Goal: Information Seeking & Learning: Learn about a topic

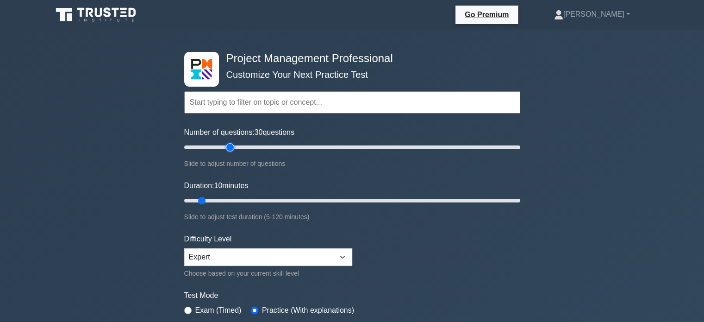
click at [231, 148] on input "Number of questions: 30 questions" at bounding box center [352, 147] width 336 height 11
click at [256, 146] on input "Number of questions: 30 questions" at bounding box center [352, 147] width 336 height 11
click at [215, 146] on input "Number of questions: 45 questions" at bounding box center [352, 147] width 336 height 11
click at [221, 146] on input "Number of questions: 20 questions" at bounding box center [352, 147] width 336 height 11
click at [235, 146] on input "Number of questions: 25 questions" at bounding box center [352, 147] width 336 height 11
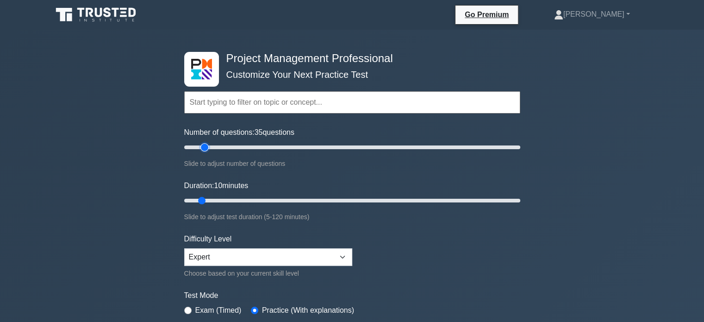
click at [202, 145] on input "Number of questions: 35 questions" at bounding box center [352, 147] width 336 height 11
click at [198, 146] on input "Number of questions: 15 questions" at bounding box center [352, 147] width 336 height 11
drag, startPoint x: 195, startPoint y: 145, endPoint x: 205, endPoint y: 146, distance: 10.2
click at [205, 146] on input "Number of questions: 15 questions" at bounding box center [352, 147] width 336 height 11
click at [156, 183] on div "Project Management Professional Customize Your Next Practice Test Topics Scope …" at bounding box center [352, 312] width 704 height 565
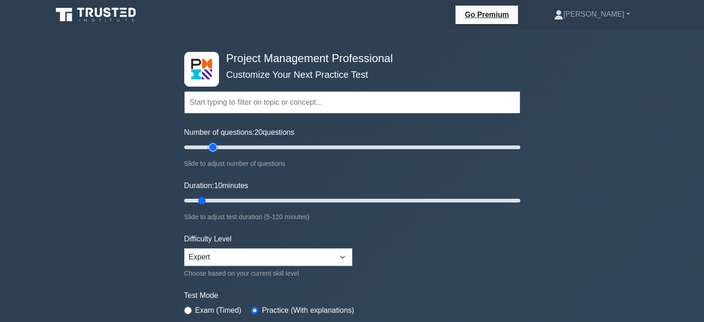
click at [209, 147] on input "Number of questions: 20 questions" at bounding box center [352, 147] width 336 height 11
drag, startPoint x: 213, startPoint y: 146, endPoint x: 208, endPoint y: 146, distance: 5.6
type input "15"
click at [208, 146] on input "Number of questions: 15 questions" at bounding box center [352, 147] width 336 height 11
click at [153, 181] on div "Project Management Professional Customize Your Next Practice Test Topics Scope …" at bounding box center [352, 312] width 704 height 565
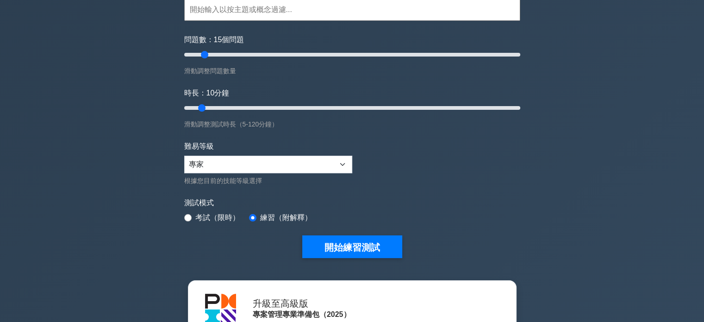
scroll to position [92, 0]
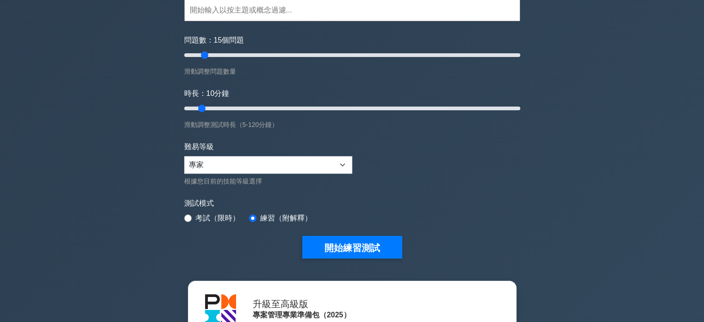
drag, startPoint x: 561, startPoint y: 154, endPoint x: 537, endPoint y: 159, distance: 24.1
click at [561, 154] on div "專案管理專業人員 客製化您的下一次練習測試 主題 範圍管理 時間管理 成本管理 品質管理 風險管理 整合管理 人力資源管理 溝通管理" at bounding box center [352, 221] width 704 height 566
click at [343, 162] on select "初學者 中間的 專家" at bounding box center [268, 165] width 168 height 18
click at [439, 198] on label "測試模式" at bounding box center [352, 203] width 336 height 11
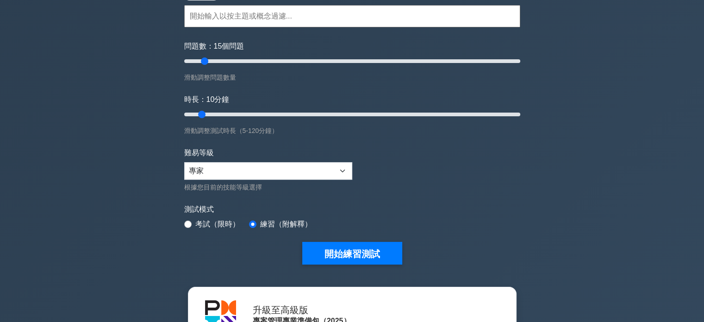
scroll to position [139, 0]
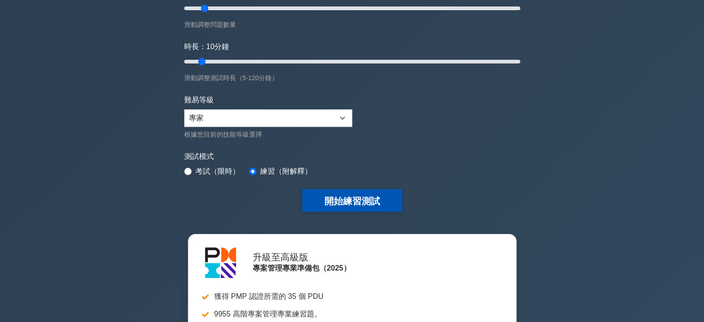
click at [340, 200] on font "開始練習測試" at bounding box center [353, 201] width 56 height 10
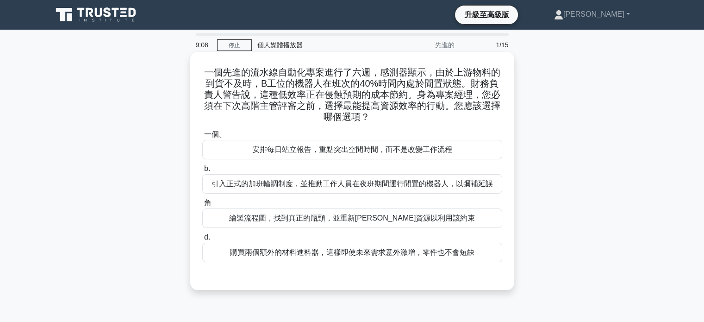
click at [326, 218] on font "繪製流程圖，找到真正的瓶頸，並重新[PERSON_NAME]資源以利用該約束" at bounding box center [352, 218] width 246 height 8
click at [202, 206] on input "角 繪製流程圖，找到真正的瓶頸，並重新平衡資源以利用該約束" at bounding box center [202, 203] width 0 height 6
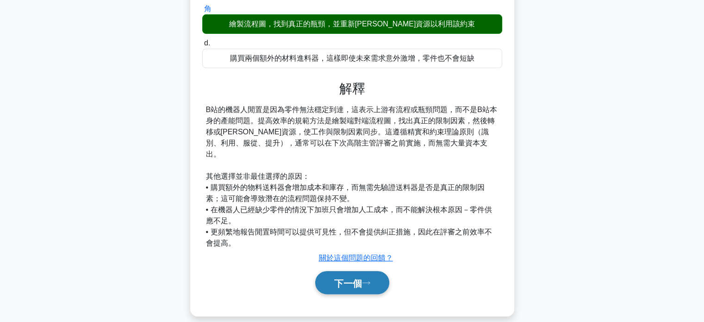
click at [342, 271] on button "下一個" at bounding box center [352, 283] width 74 height 24
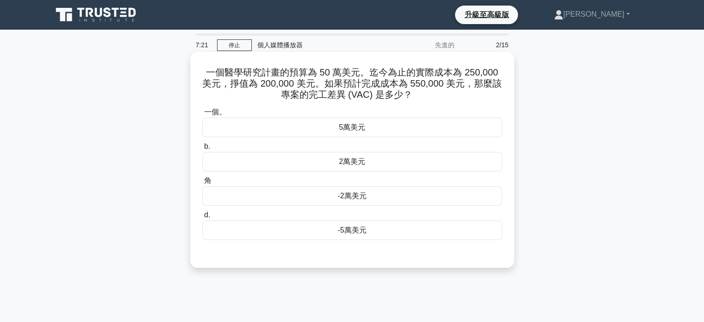
click at [357, 234] on font "-5萬美元" at bounding box center [351, 230] width 29 height 8
click at [202, 218] on input "d. -5萬美元" at bounding box center [202, 215] width 0 height 6
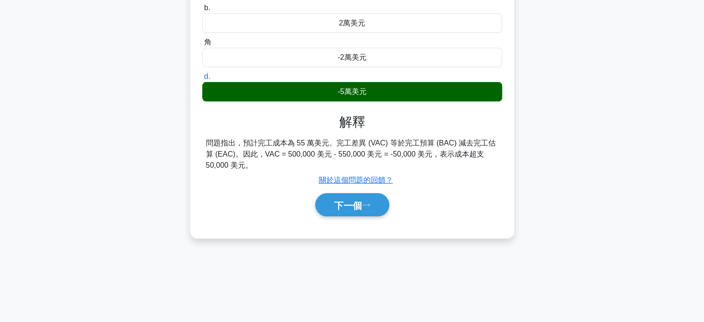
scroll to position [139, 0]
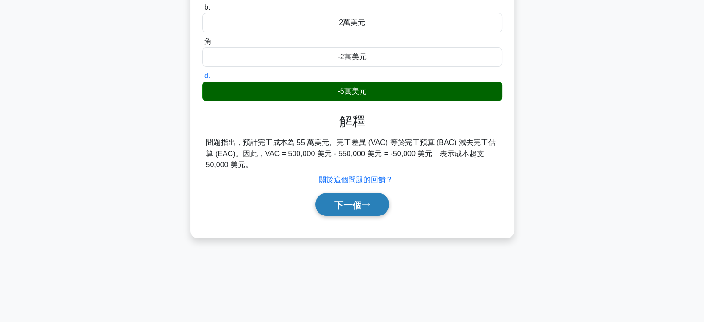
click at [353, 207] on font "下一個" at bounding box center [348, 205] width 28 height 10
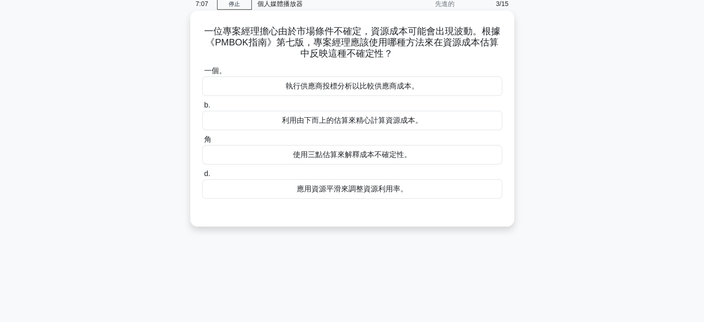
scroll to position [0, 0]
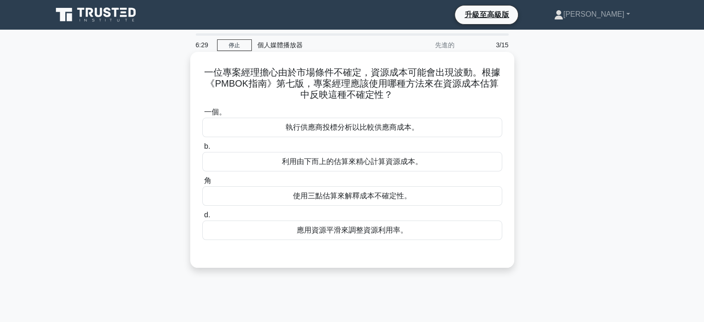
click at [350, 198] on font "使用三點估算來解釋成本不確定性。" at bounding box center [352, 196] width 119 height 8
click at [202, 184] on input "角 使用三點估算來解釋成本不確定性。" at bounding box center [202, 181] width 0 height 6
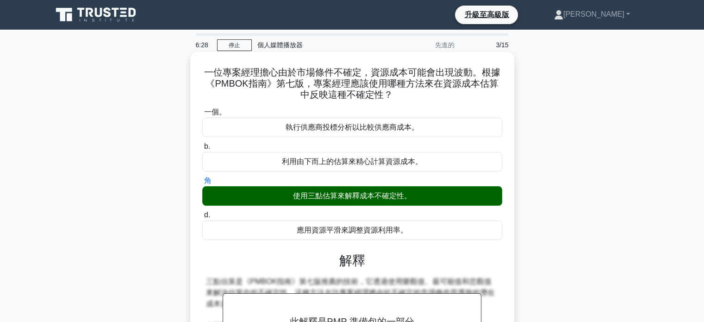
scroll to position [139, 0]
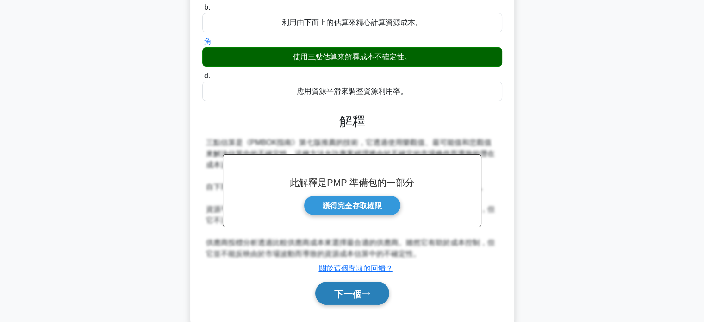
click at [341, 285] on button "下一個" at bounding box center [352, 293] width 74 height 24
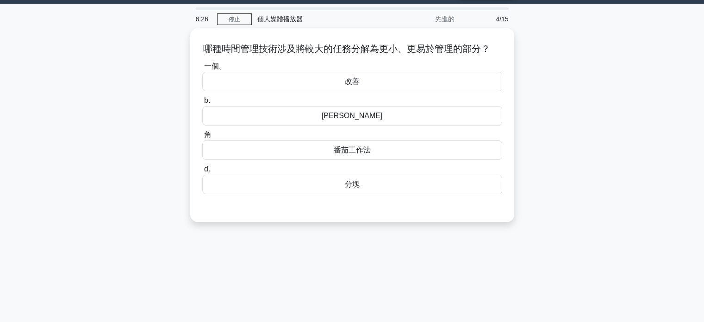
scroll to position [0, 0]
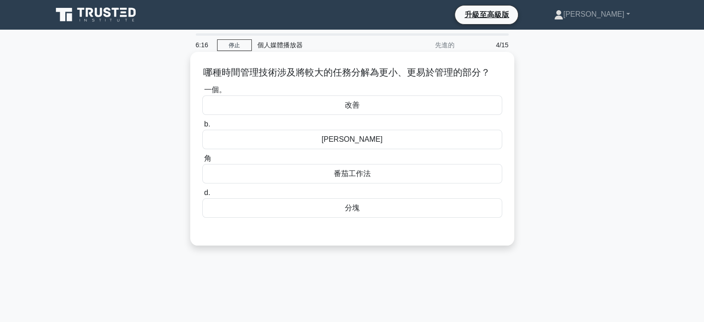
click at [353, 208] on font "分塊" at bounding box center [352, 208] width 15 height 8
click at [202, 196] on input "d. 分塊" at bounding box center [202, 193] width 0 height 6
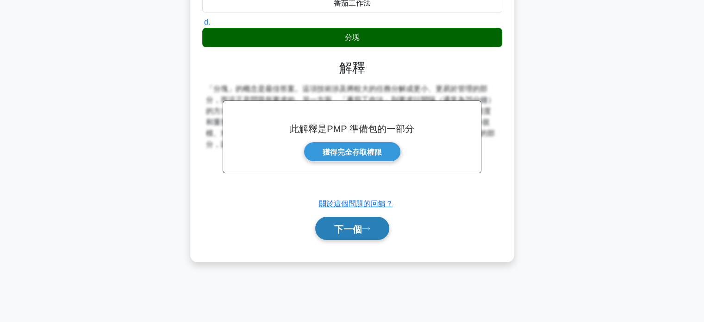
scroll to position [178, 0]
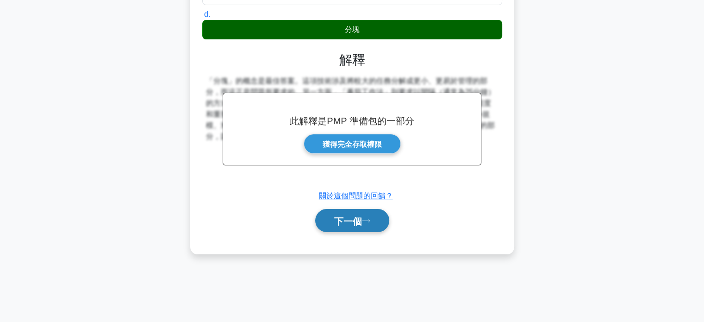
click at [334, 220] on font "下一個" at bounding box center [348, 221] width 28 height 10
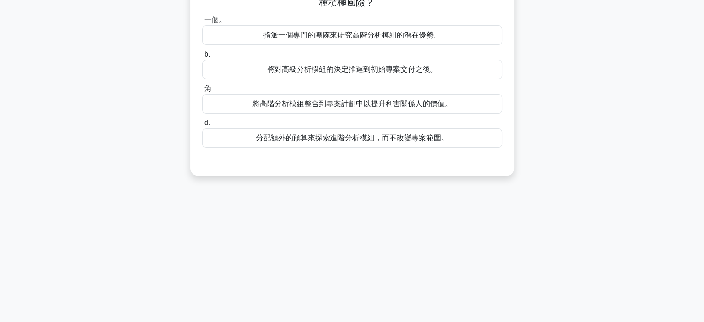
scroll to position [0, 0]
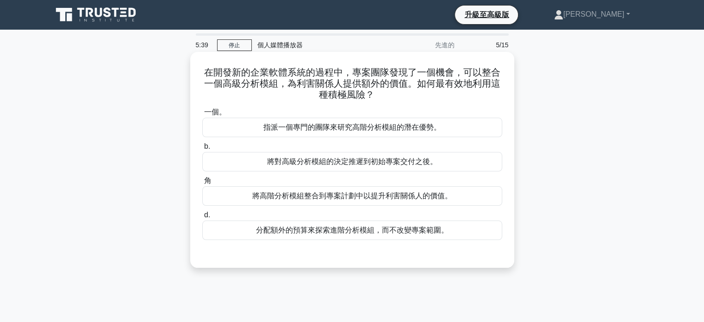
click at [330, 199] on font "將高階分析模組整合到專案計劃中以提升利害關係人的價值。" at bounding box center [352, 196] width 200 height 8
click at [202, 184] on input "角 將高階分析模組整合到專案計劃中以提升利害關係人的價值。" at bounding box center [202, 181] width 0 height 6
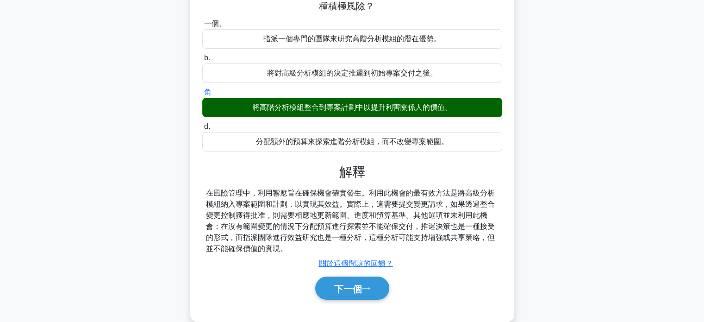
scroll to position [178, 0]
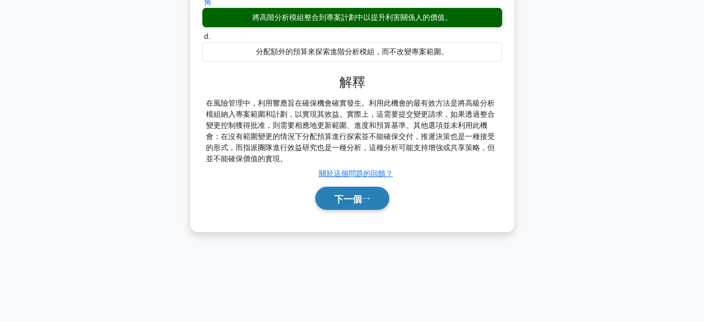
click at [348, 198] on font "下一個" at bounding box center [348, 199] width 28 height 10
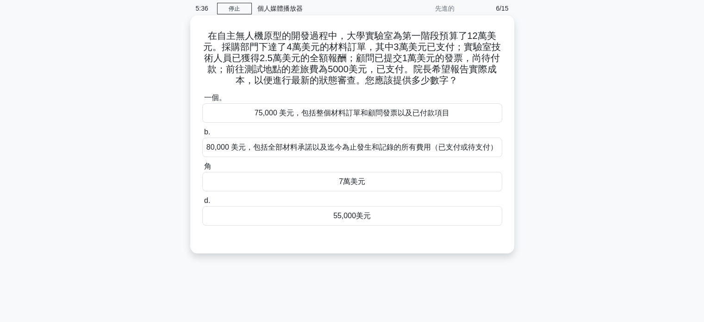
scroll to position [0, 0]
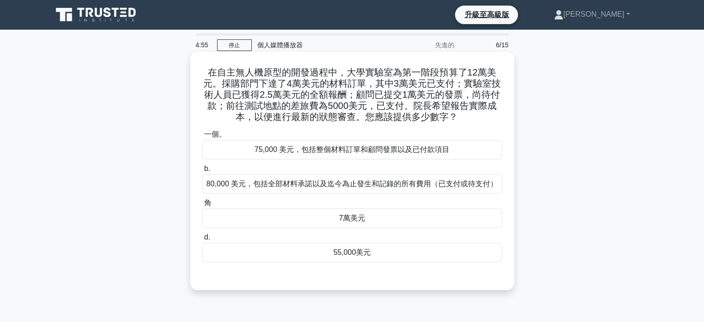
click at [318, 187] on font "80,000 美元，包括全部材料承諾以及迄今為止發生和記錄的所有費用（已支付或待支付）" at bounding box center [351, 184] width 291 height 8
click at [202, 172] on input "b. 80,000 美元，包括全部材料承諾以及迄今為止發生和記錄的所有費用（已支付或待支付）" at bounding box center [202, 169] width 0 height 6
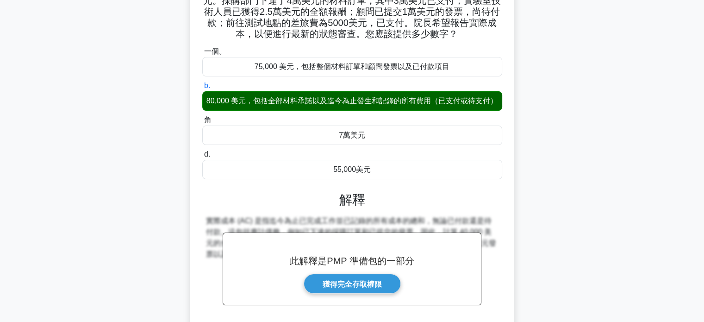
scroll to position [139, 0]
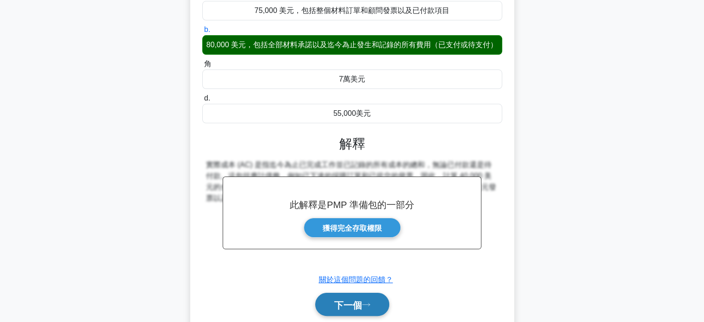
click at [341, 303] on font "下一個" at bounding box center [348, 305] width 28 height 10
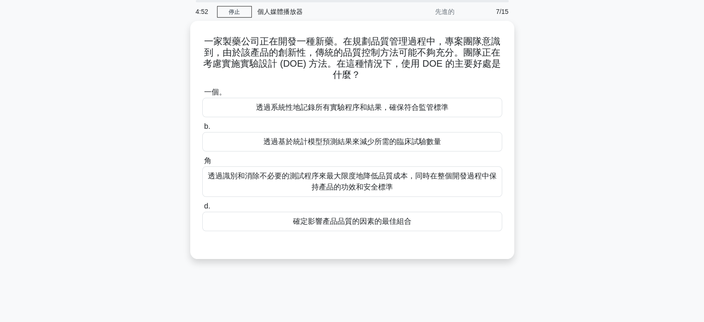
scroll to position [0, 0]
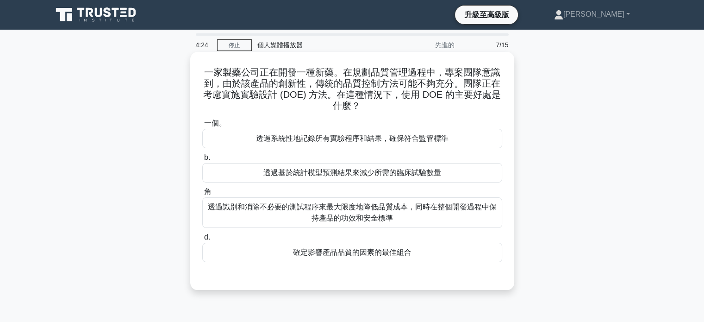
click at [347, 142] on font "透過系統性地記錄所有實驗程序和結果，確保符合監管標準" at bounding box center [352, 138] width 193 height 8
click at [202, 126] on input "一個。 透過系統性地記錄所有實驗程序和結果，確保符合監管標準" at bounding box center [202, 123] width 0 height 6
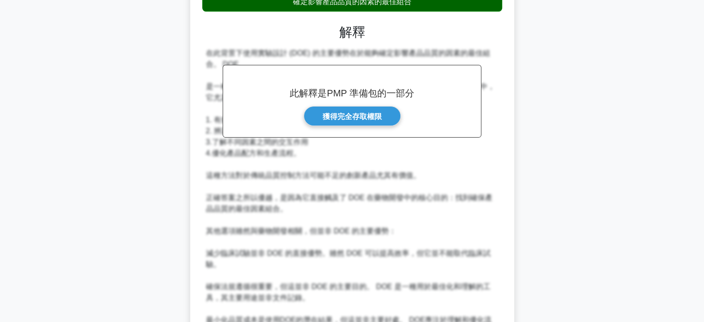
scroll to position [324, 0]
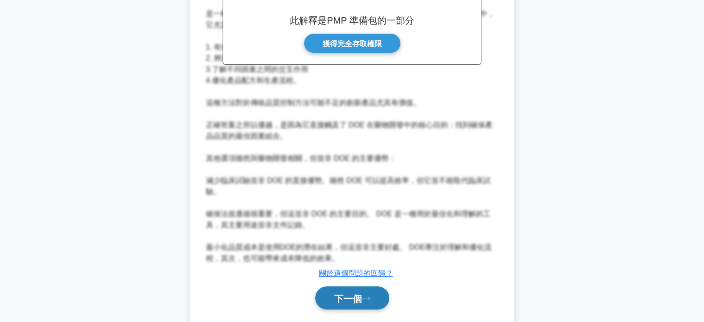
click at [351, 293] on font "下一個" at bounding box center [348, 298] width 28 height 10
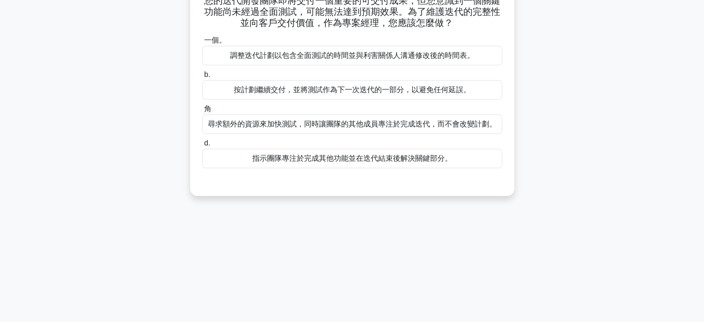
scroll to position [0, 0]
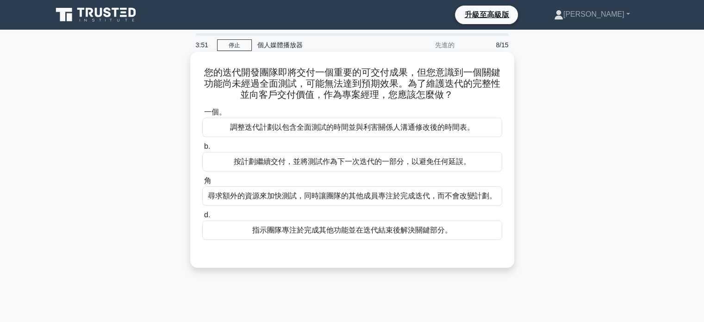
click at [330, 164] on font "按計劃繼續交付，並將測試作為下一次迭代的一部分，以避免任何延誤。" at bounding box center [352, 161] width 237 height 8
click at [202, 150] on input "b. 按計劃繼續交付，並將測試作為下一次迭代的一部分，以避免任何延誤。" at bounding box center [202, 147] width 0 height 6
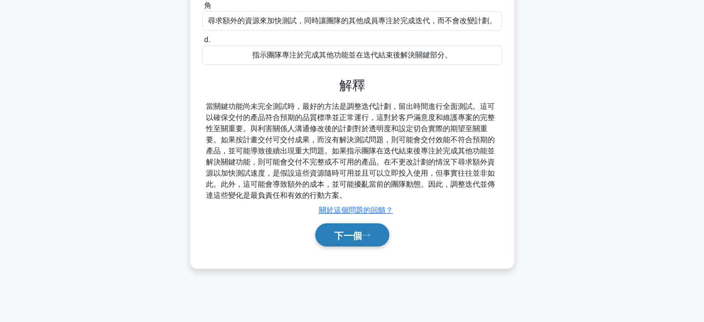
scroll to position [178, 0]
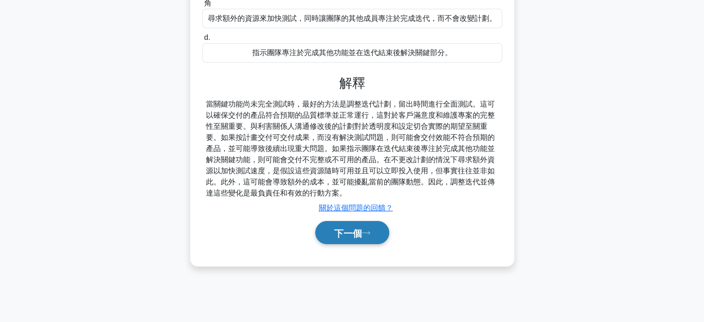
click at [376, 231] on button "下一個" at bounding box center [352, 233] width 74 height 24
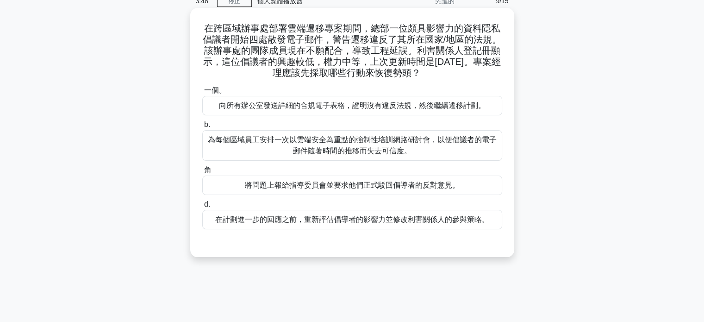
scroll to position [0, 0]
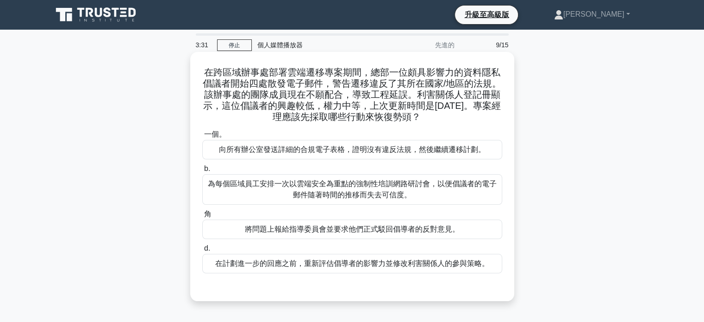
click at [328, 264] on font "在計劃進一步的回應之前，重新評估倡導者的影響力並修改利害關係人的參與策略。" at bounding box center [352, 263] width 274 height 8
click at [202, 251] on input "d. 在計劃進一步的回應之前，重新評估倡導者的影響力並修改利害關係人的參與策略。" at bounding box center [202, 248] width 0 height 6
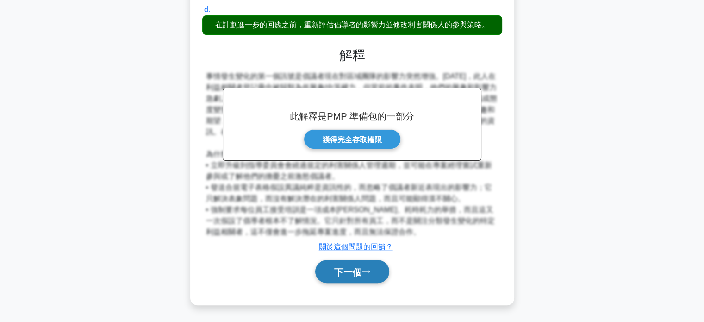
click at [353, 267] on font "下一個" at bounding box center [348, 272] width 28 height 10
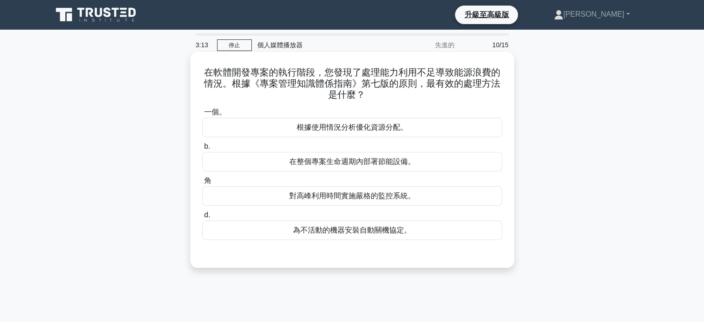
click at [352, 133] on font "根據使用情況分析優化資源分配。" at bounding box center [352, 127] width 111 height 11
click at [202, 115] on input "一個。 根據使用情況分析優化資源分配。" at bounding box center [202, 112] width 0 height 6
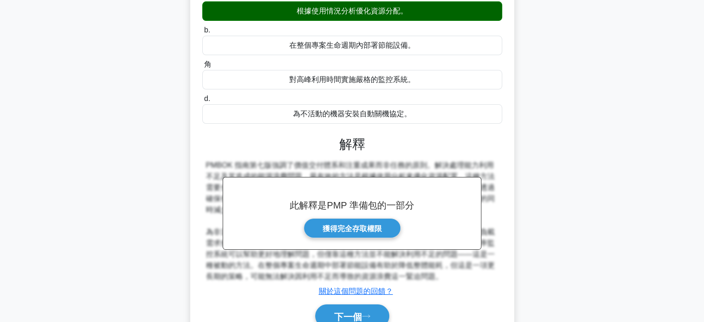
scroll to position [178, 0]
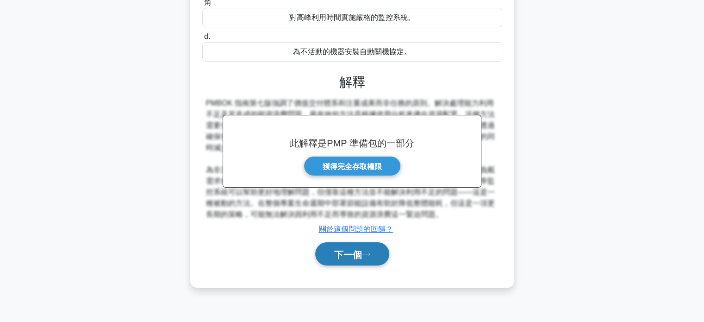
click at [366, 251] on icon at bounding box center [366, 253] width 8 height 5
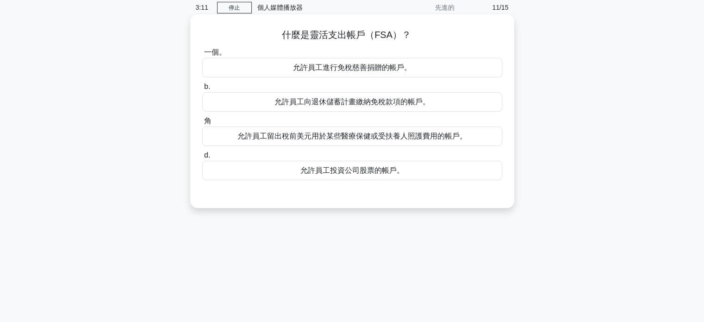
scroll to position [0, 0]
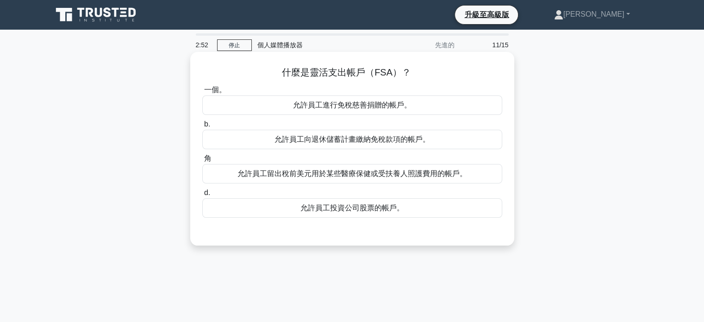
click at [356, 179] on font "允許員工留出稅前美元用於某些醫療保健或受扶養人照護費用的帳戶。" at bounding box center [352, 173] width 230 height 11
click at [202, 162] on input "角 允許員工留出稅前美元用於某些醫療保健或受扶養人照護費用的帳戶。" at bounding box center [202, 159] width 0 height 6
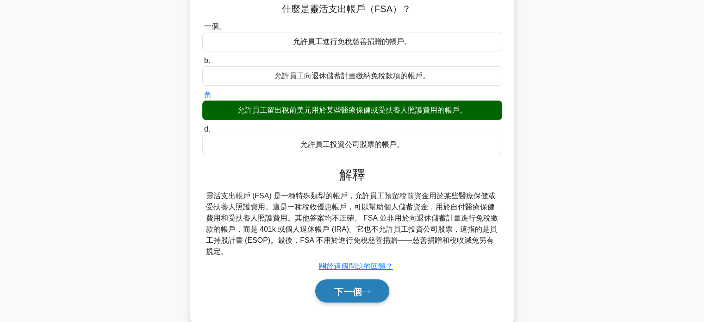
scroll to position [139, 0]
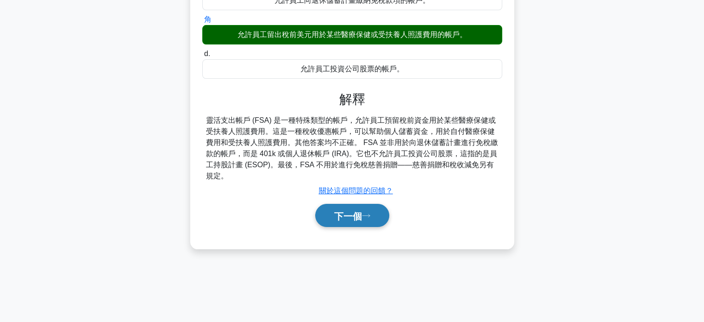
click at [360, 210] on font "下一個" at bounding box center [348, 215] width 28 height 10
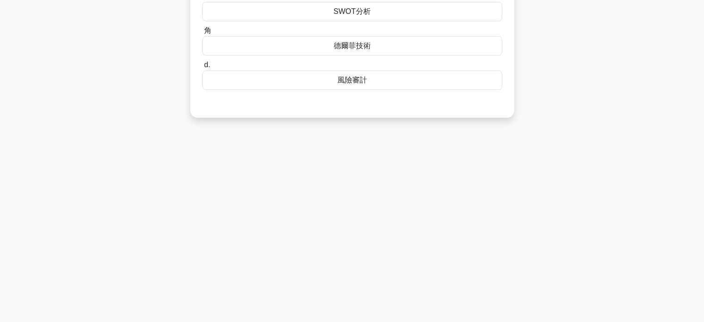
scroll to position [0, 0]
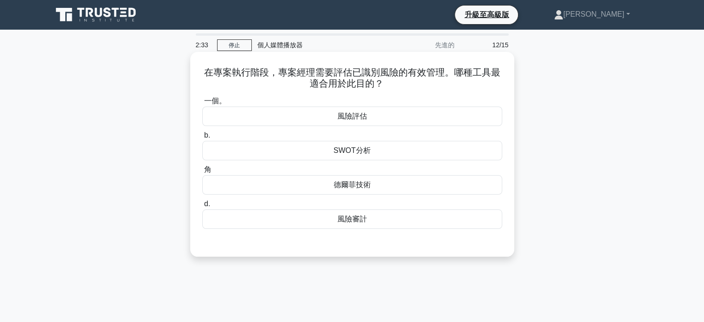
click at [350, 223] on font "風險審計" at bounding box center [352, 219] width 30 height 8
click at [202, 207] on input "d. 風險審計" at bounding box center [202, 204] width 0 height 6
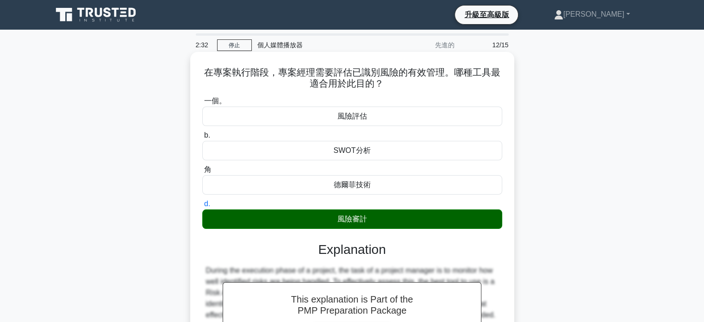
scroll to position [139, 0]
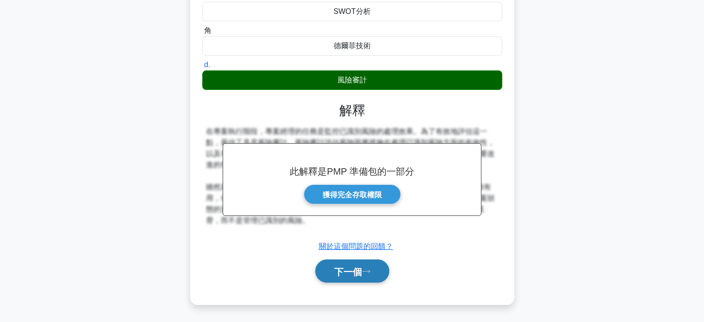
click at [362, 281] on button "下一個" at bounding box center [352, 271] width 74 height 24
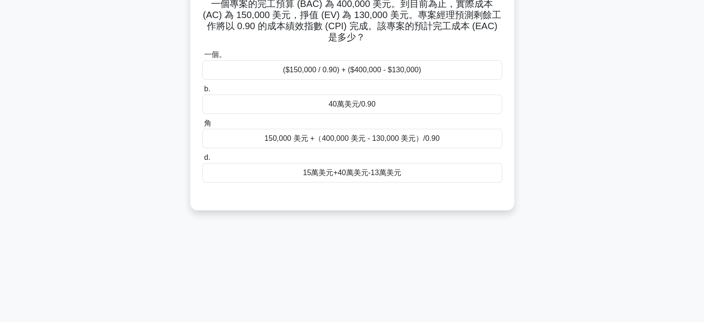
scroll to position [0, 0]
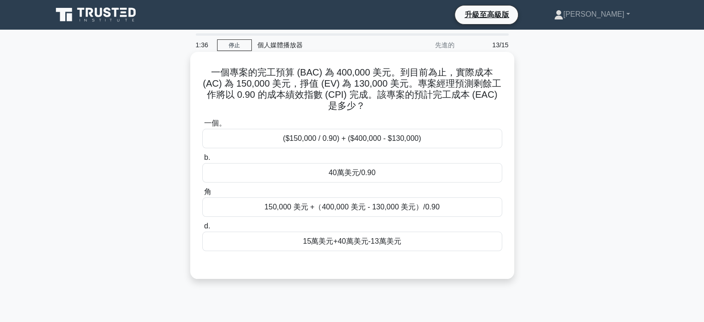
click at [337, 243] on font "15萬美元+40萬美元-13萬美元" at bounding box center [352, 241] width 98 height 8
click at [202, 229] on input "d. 15萬美元+40萬美元-13萬美元" at bounding box center [202, 226] width 0 height 6
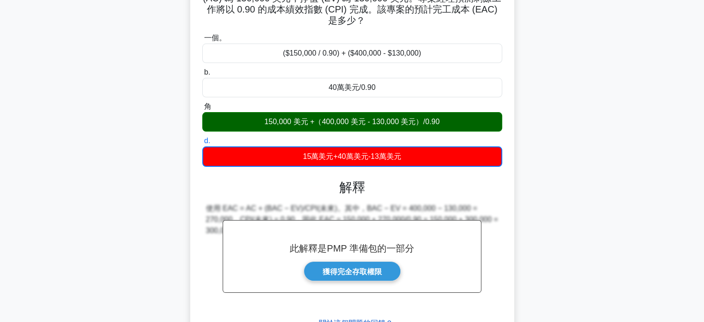
scroll to position [178, 0]
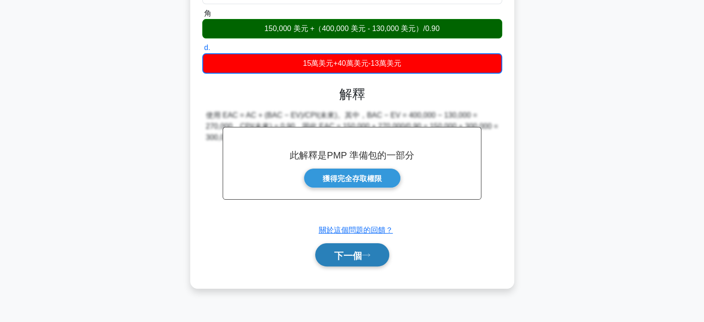
click at [354, 253] on font "下一個" at bounding box center [348, 255] width 28 height 10
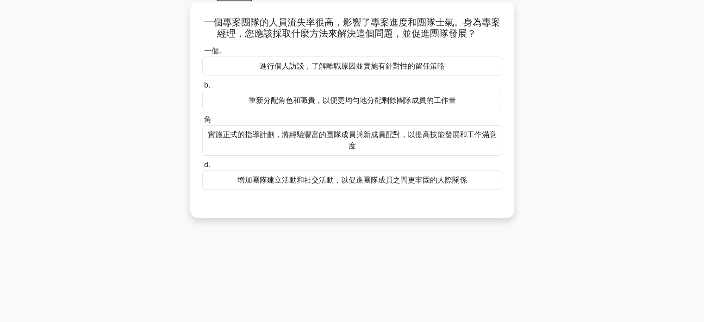
scroll to position [0, 0]
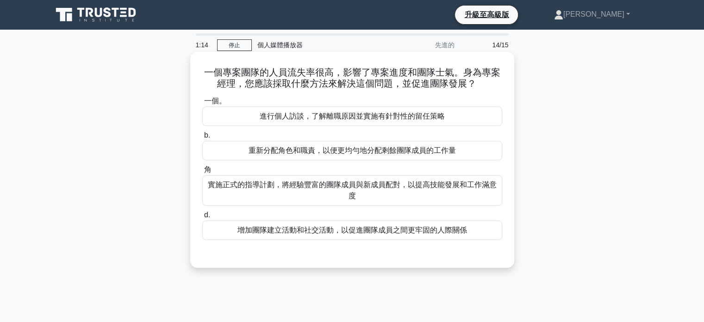
click at [335, 190] on font "實施正式的指導計劃，將經驗豐富的團隊成員與新成員配對，以提高技能發展和工作滿意度" at bounding box center [352, 190] width 292 height 22
click at [202, 173] on input "角 實施正式的指導計劃，將經驗豐富的團隊成員與新成員配對，以提高技能發展和工作滿意度" at bounding box center [202, 170] width 0 height 6
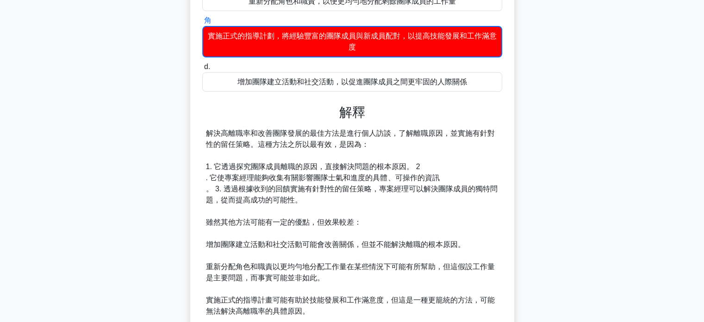
scroll to position [261, 0]
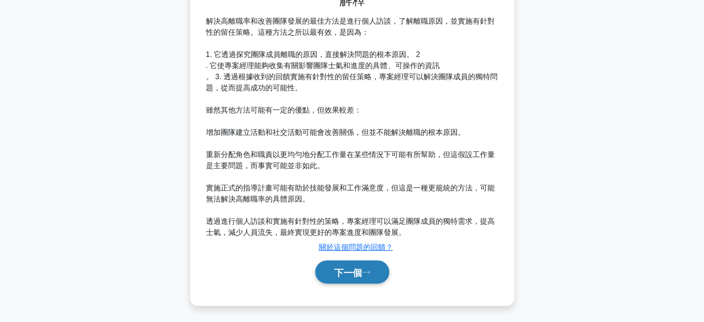
click at [361, 275] on font "下一個" at bounding box center [348, 272] width 28 height 10
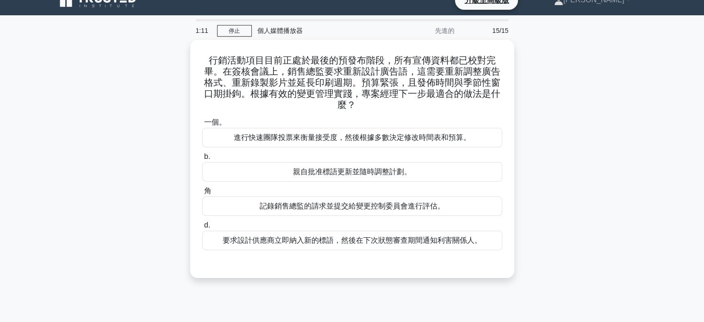
scroll to position [0, 0]
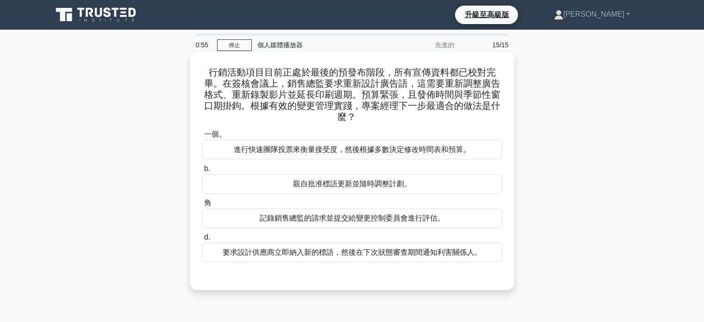
click at [356, 216] on font "記錄銷售總監的請求並提交給變更控制委員會進行評估。" at bounding box center [352, 218] width 185 height 8
click at [202, 206] on input "角 記錄銷售總監的請求並提交給變更控制委員會進行評估。" at bounding box center [202, 203] width 0 height 6
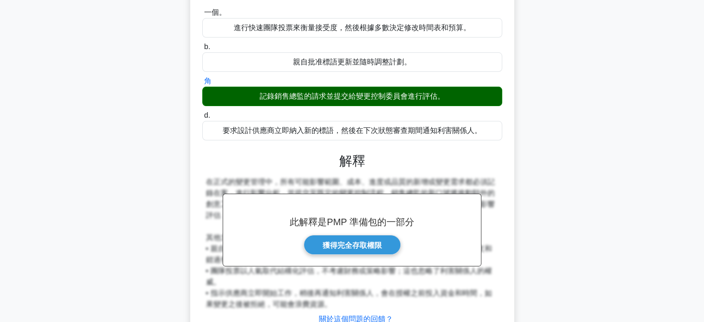
scroll to position [185, 0]
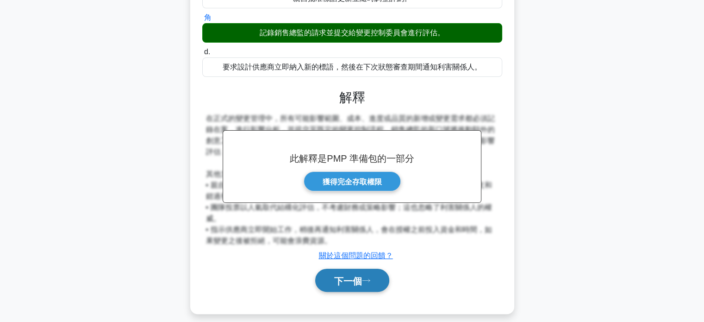
click at [359, 283] on font "下一個" at bounding box center [348, 280] width 28 height 10
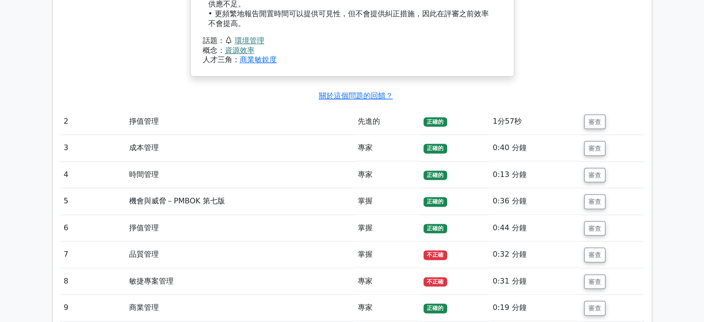
scroll to position [1204, 0]
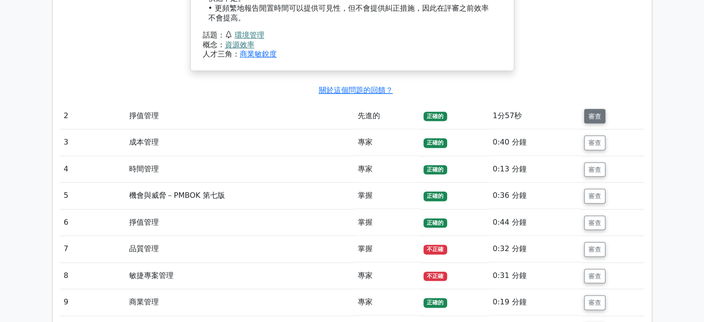
click at [597, 112] on font "審查" at bounding box center [594, 115] width 13 height 7
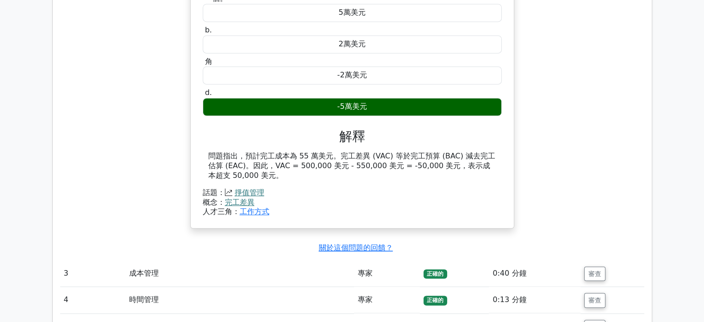
scroll to position [1528, 0]
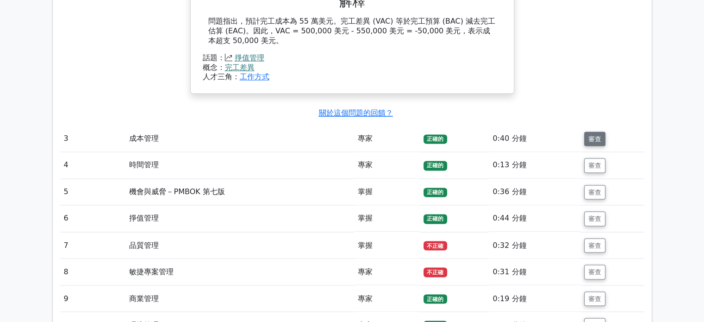
click at [594, 135] on font "審查" at bounding box center [594, 138] width 13 height 7
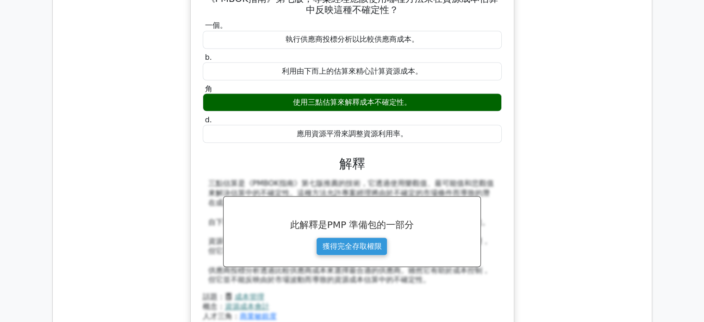
scroll to position [1620, 0]
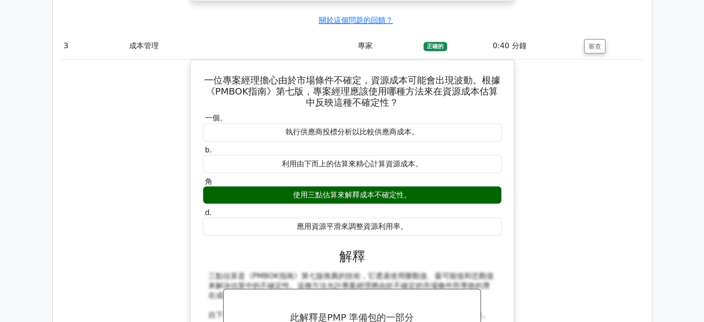
click at [579, 155] on div "一位專案經理擔心由於市場條件不確定，資源成本可能會出現波動。根據《PMBOK指南》第七版，專案經理應該使用哪種方法來在資源成本估算中反映這種不確定性？ 一個。…" at bounding box center [352, 247] width 584 height 376
click at [605, 177] on div "一位專案經理擔心由於市場條件不確定，資源成本可能會出現波動。根據《PMBOK指南》第七版，專案經理應該使用哪種方法來在資源成本估算中反映這種不確定性？ 一個。…" at bounding box center [352, 247] width 584 height 376
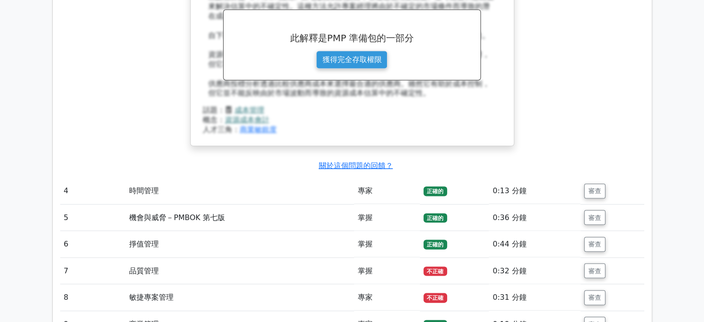
scroll to position [1944, 0]
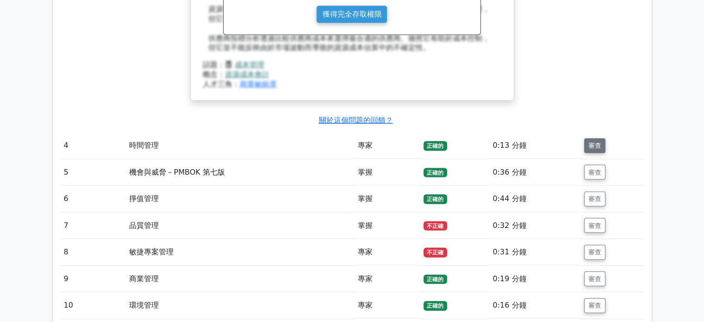
click at [593, 142] on font "審查" at bounding box center [594, 145] width 13 height 7
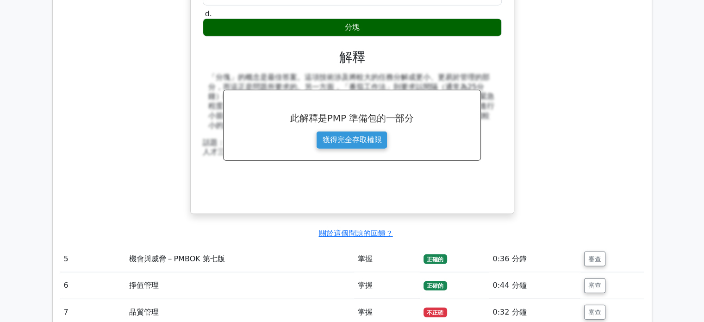
scroll to position [2315, 0]
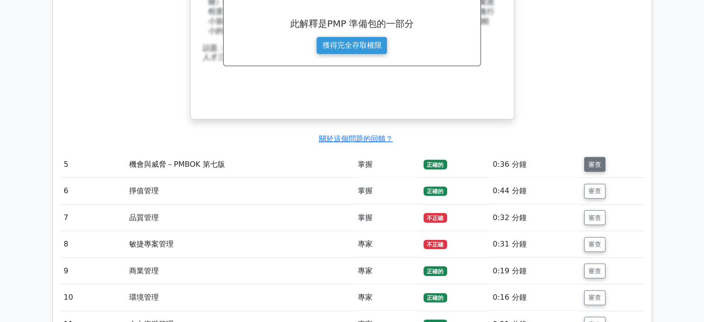
click at [598, 161] on font "審查" at bounding box center [594, 164] width 13 height 7
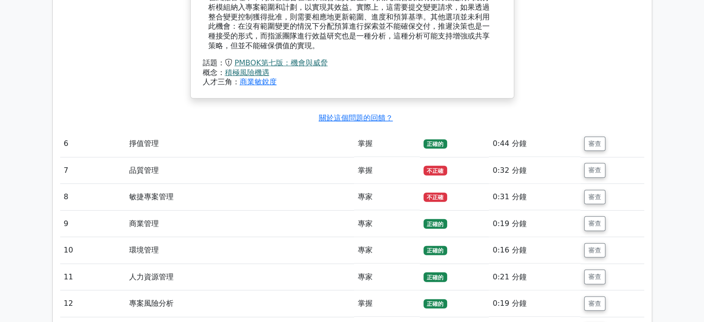
scroll to position [2778, 0]
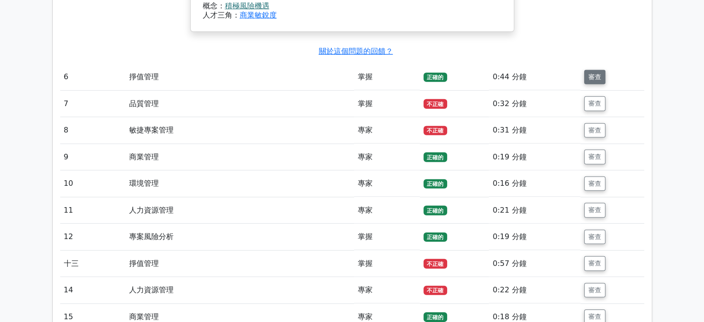
click at [594, 70] on button "審查" at bounding box center [594, 77] width 21 height 15
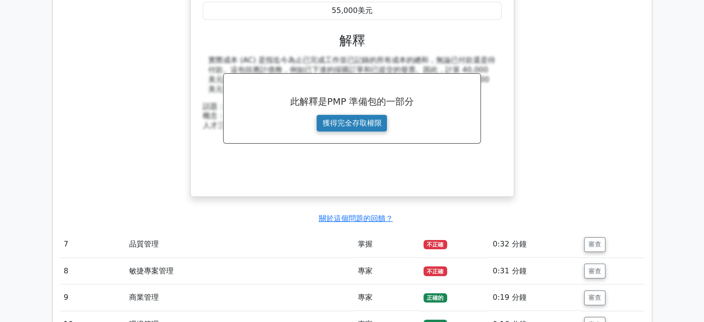
scroll to position [3055, 0]
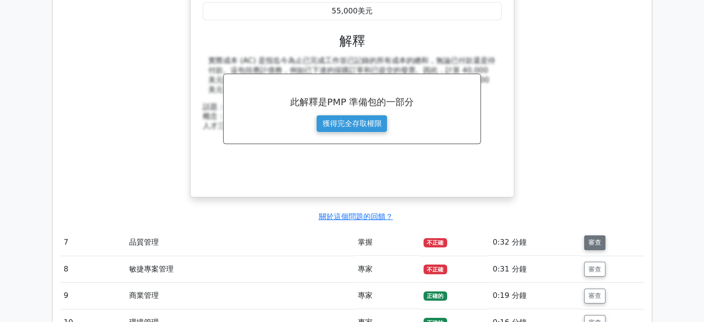
click at [594, 239] on font "審查" at bounding box center [594, 242] width 13 height 7
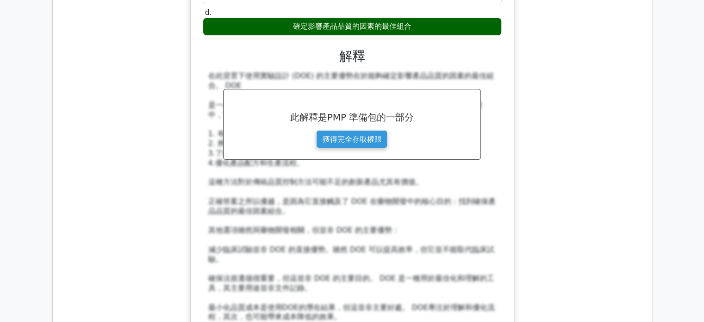
scroll to position [3657, 0]
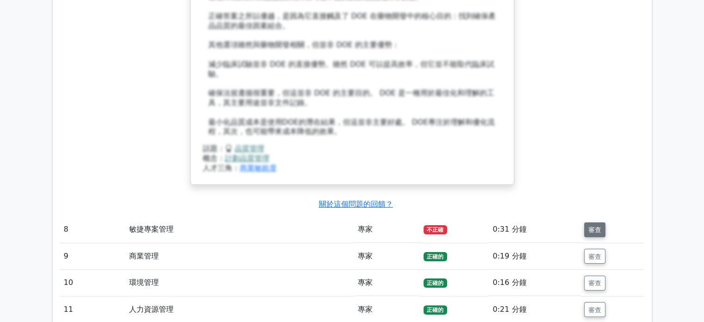
click at [595, 226] on font "審查" at bounding box center [594, 229] width 13 height 7
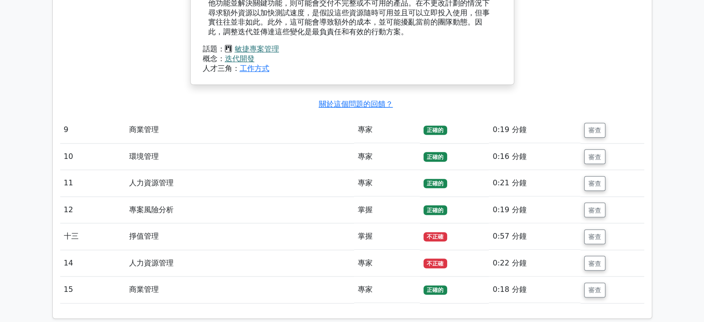
scroll to position [4166, 0]
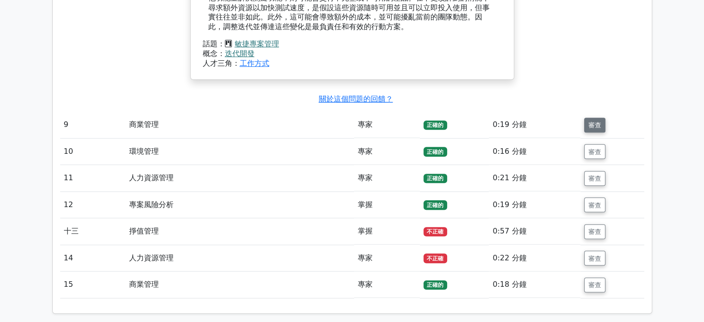
click at [593, 121] on font "審查" at bounding box center [594, 124] width 13 height 7
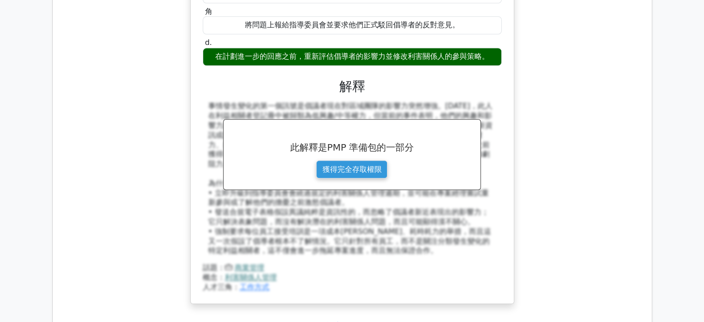
scroll to position [4583, 0]
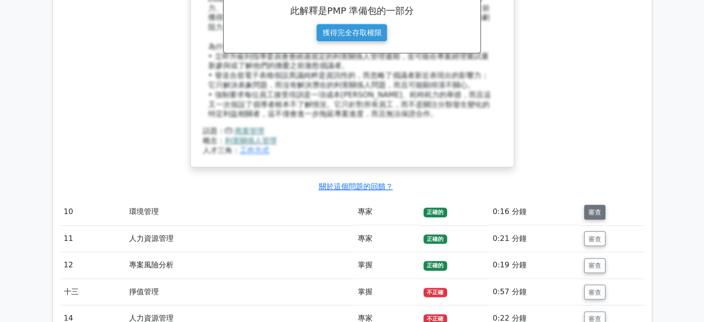
click at [595, 208] on font "審查" at bounding box center [594, 211] width 13 height 7
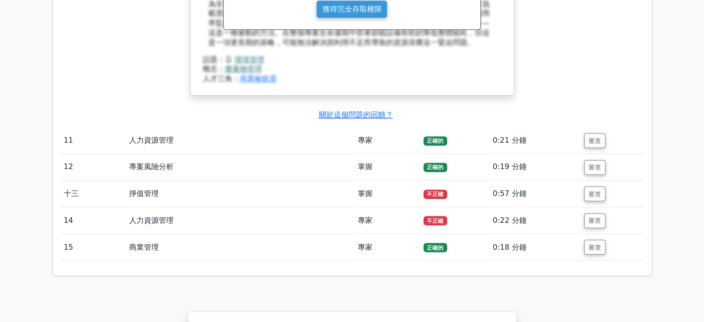
scroll to position [5185, 0]
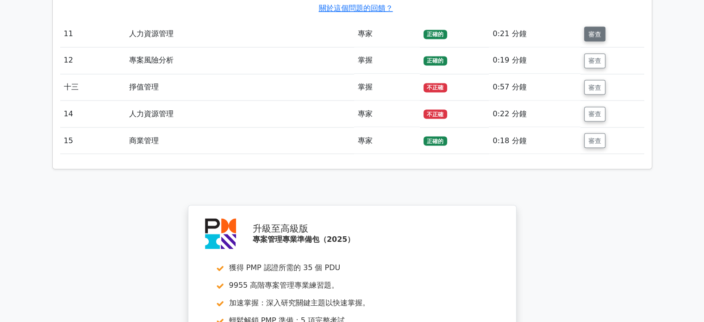
click at [593, 30] on font "審查" at bounding box center [594, 33] width 13 height 7
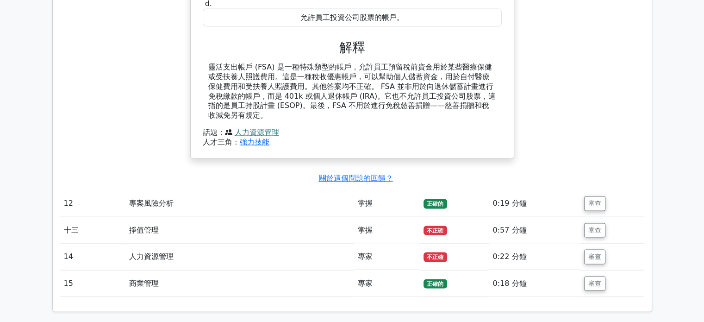
scroll to position [5462, 0]
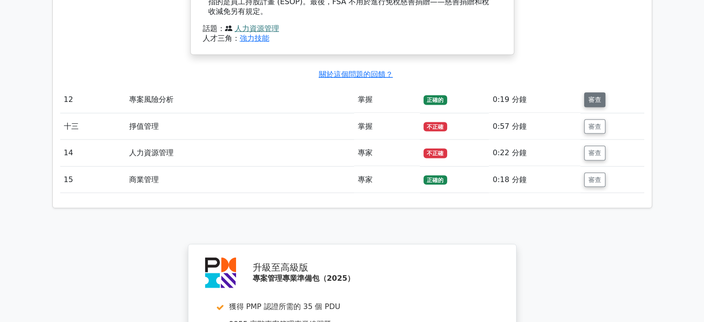
click at [589, 96] on font "審查" at bounding box center [594, 99] width 13 height 7
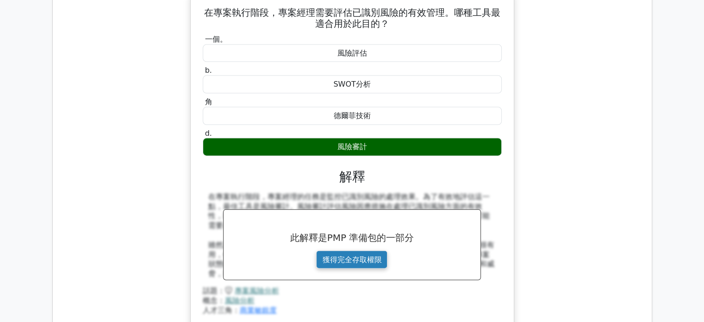
scroll to position [5694, 0]
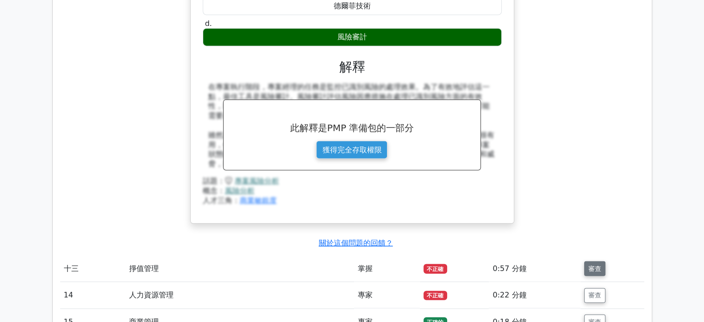
click at [586, 261] on button "審查" at bounding box center [594, 268] width 21 height 15
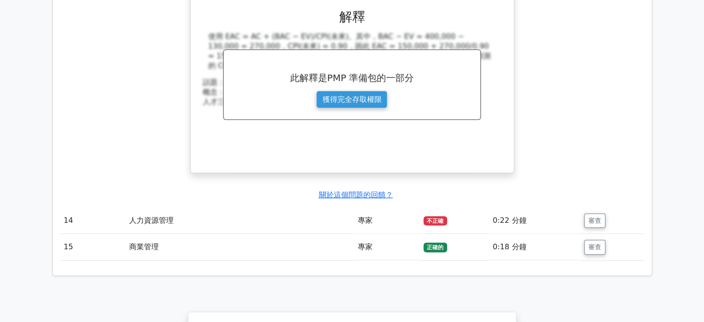
scroll to position [6249, 0]
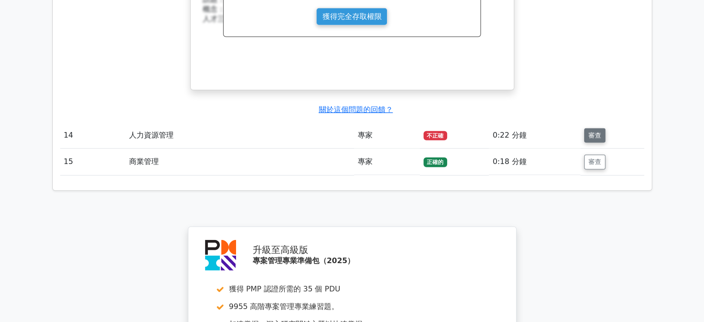
click at [589, 131] on font "審查" at bounding box center [594, 134] width 13 height 7
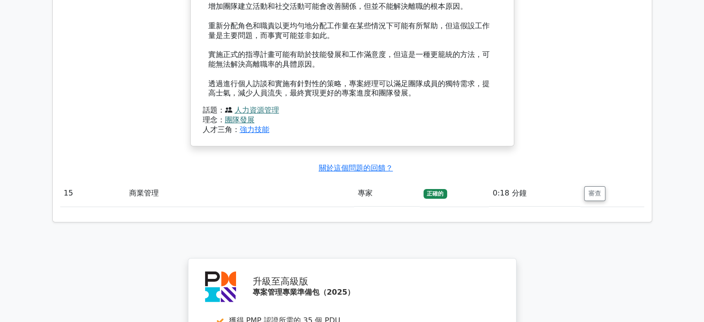
scroll to position [6759, 0]
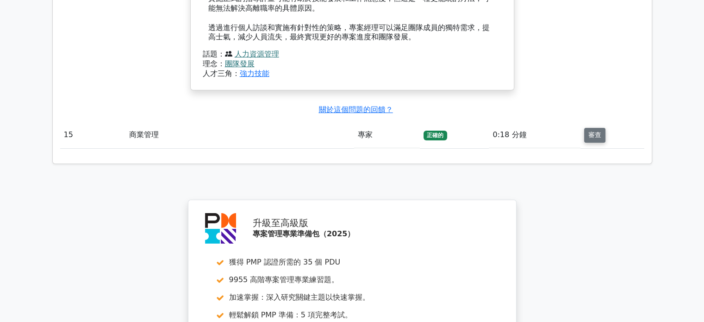
click at [595, 131] on font "審查" at bounding box center [594, 134] width 13 height 7
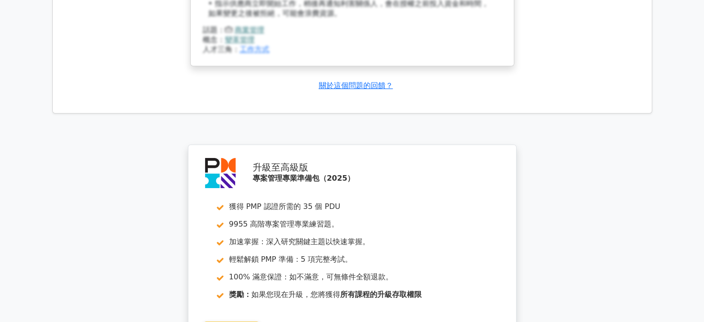
scroll to position [7441, 0]
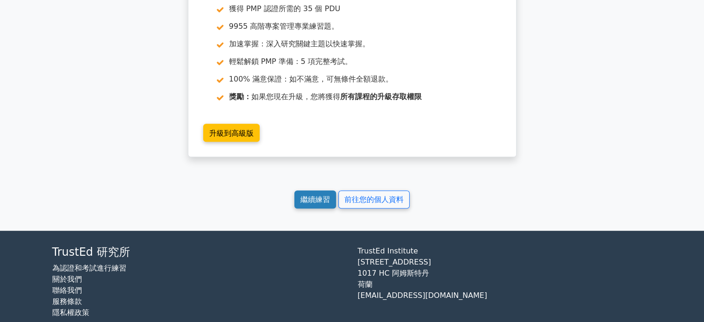
click at [310, 195] on font "繼續練習" at bounding box center [315, 199] width 30 height 9
